Goal: Task Accomplishment & Management: Use online tool/utility

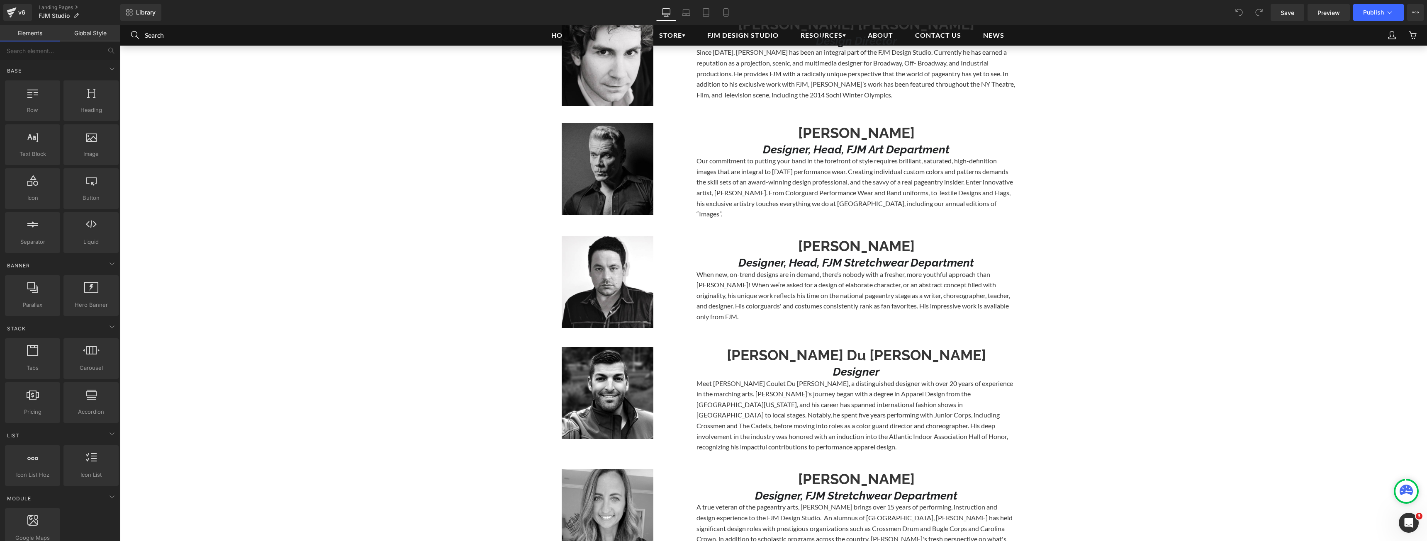
scroll to position [912, 0]
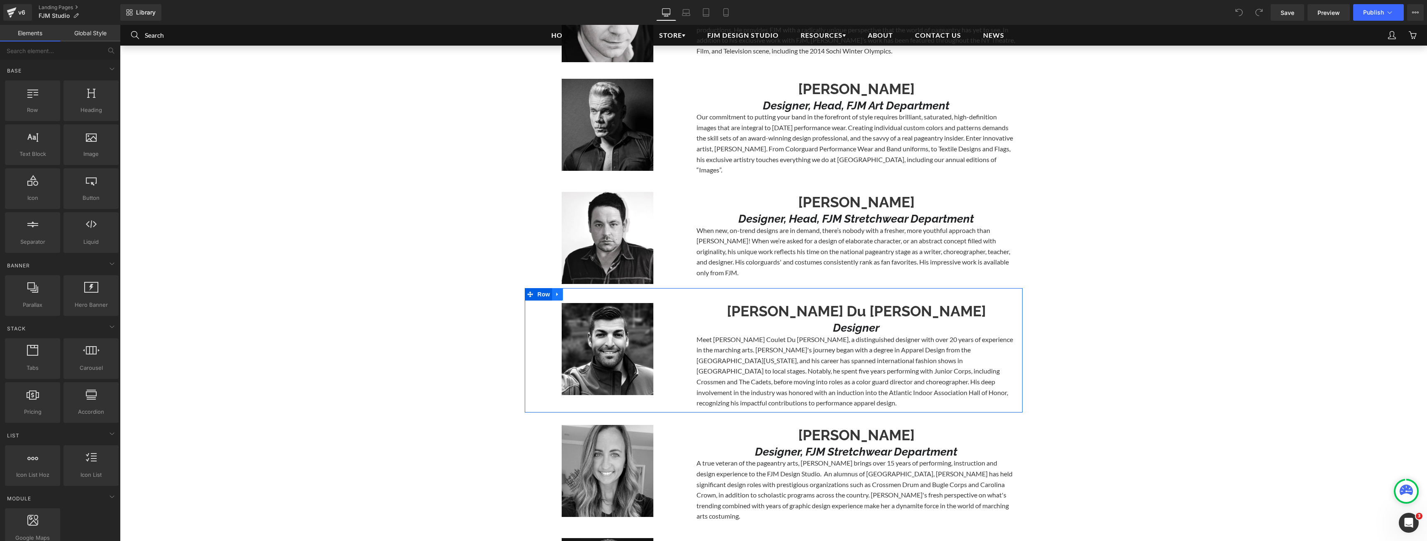
click at [557, 291] on icon at bounding box center [557, 294] width 6 height 6
click at [576, 291] on icon at bounding box center [579, 294] width 6 height 6
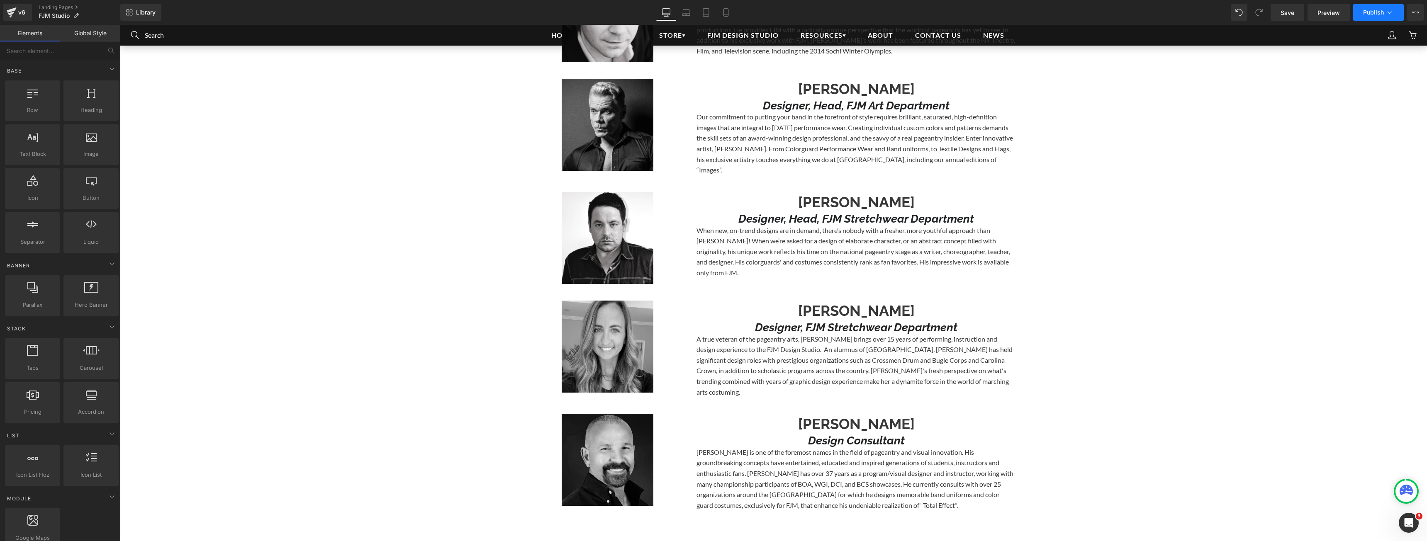
click at [1362, 8] on button "Publish" at bounding box center [1378, 12] width 51 height 17
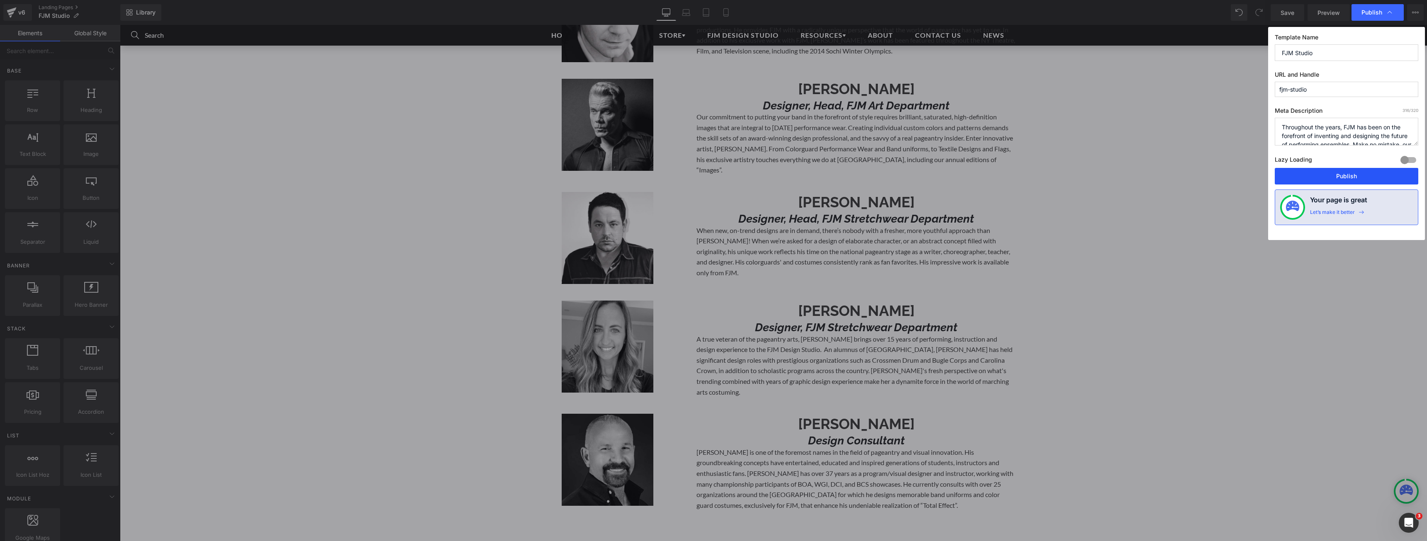
click at [1317, 175] on button "Publish" at bounding box center [1345, 176] width 143 height 17
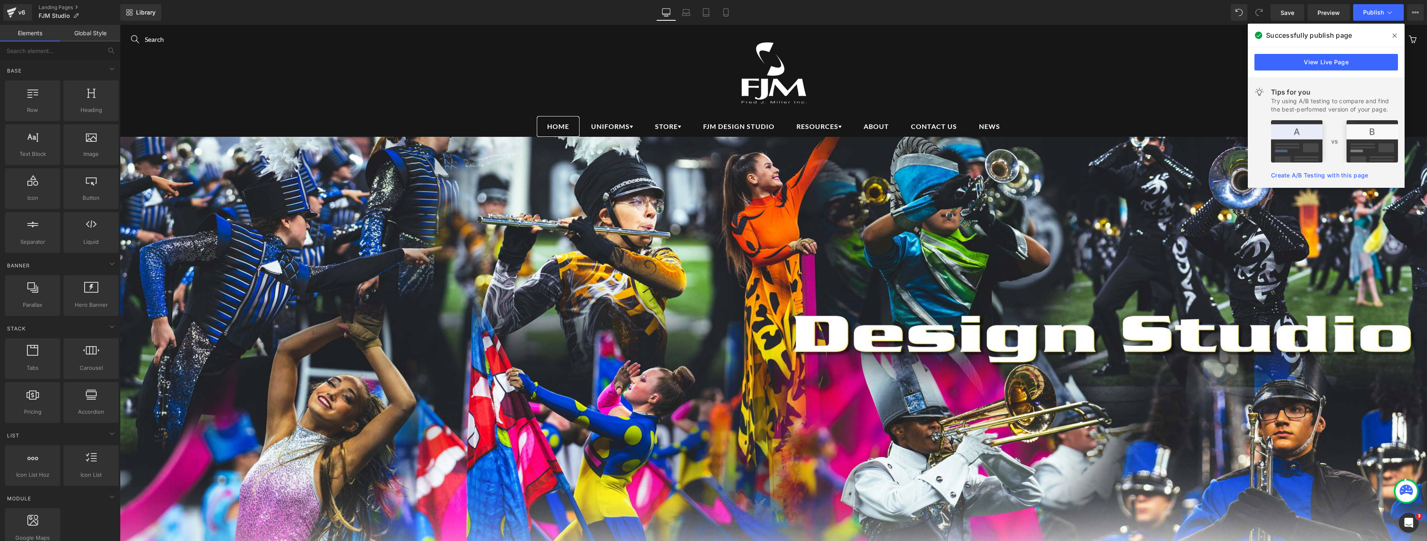
click at [544, 131] on link "Home" at bounding box center [558, 126] width 43 height 21
